Goal: Task Accomplishment & Management: Complete application form

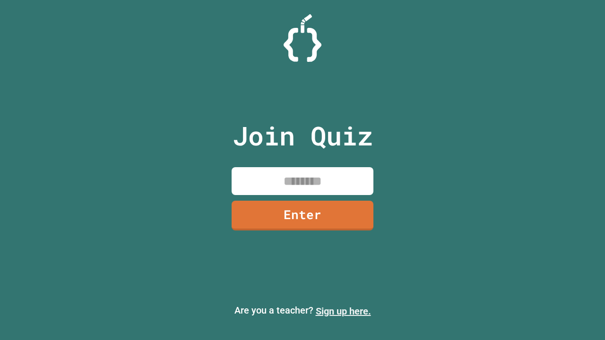
click at [343, 311] on link "Sign up here." at bounding box center [343, 311] width 55 height 11
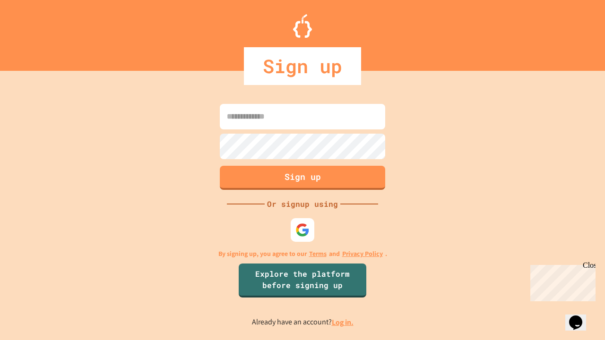
click at [343, 322] on link "Log in." at bounding box center [343, 323] width 22 height 10
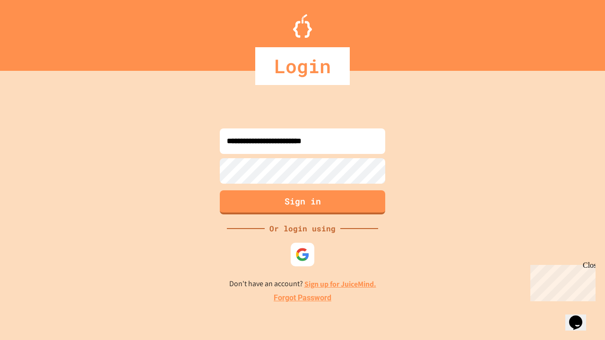
type input "**********"
